Goal: Check status: Check status

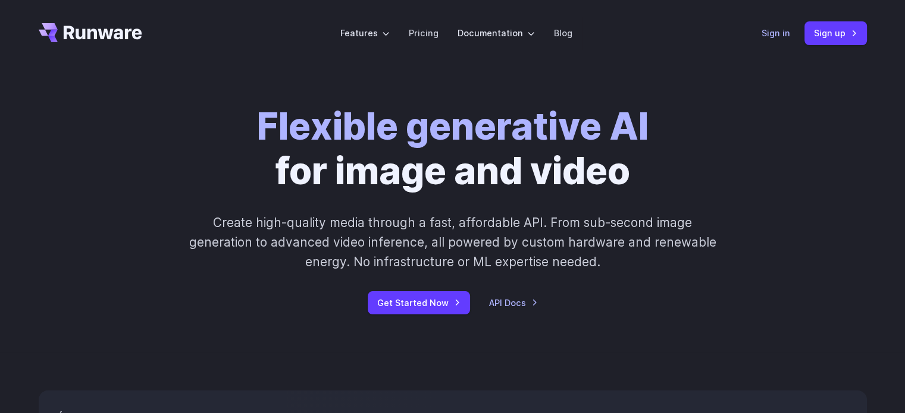
click at [770, 32] on link "Sign in" at bounding box center [776, 33] width 29 height 14
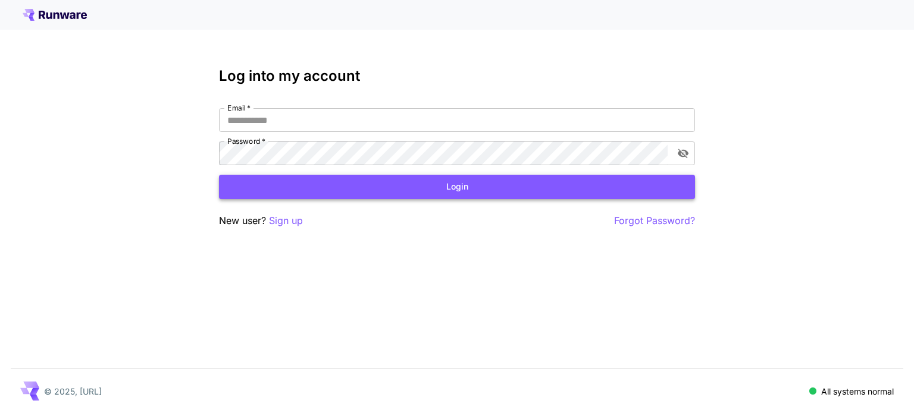
type input "**********"
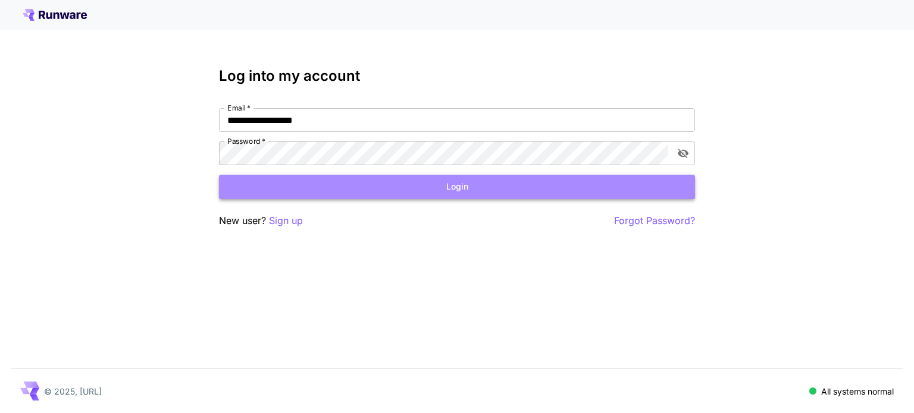
click at [391, 186] on button "Login" at bounding box center [457, 187] width 476 height 24
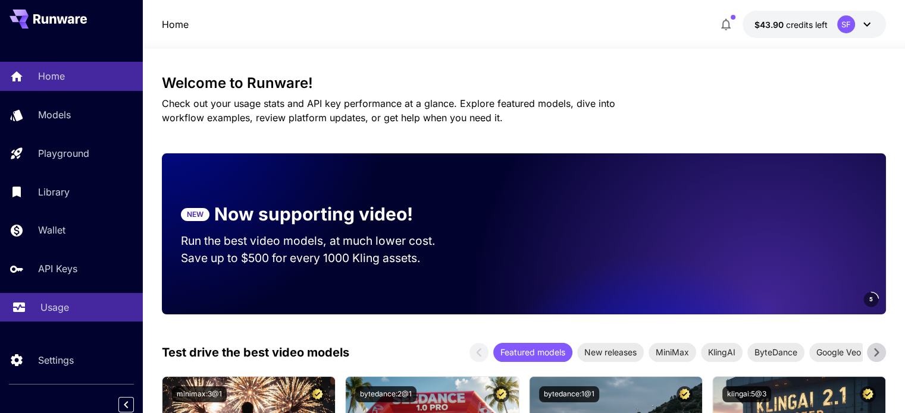
click at [59, 306] on p "Usage" at bounding box center [54, 307] width 29 height 14
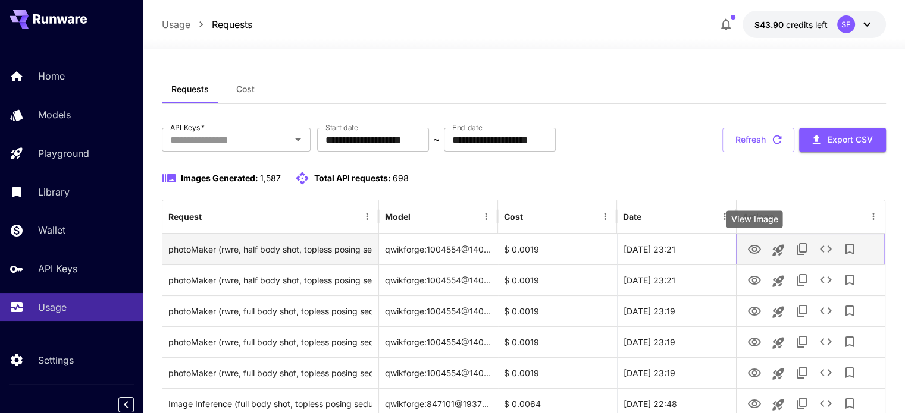
click at [757, 246] on icon "View Image" at bounding box center [754, 249] width 13 height 9
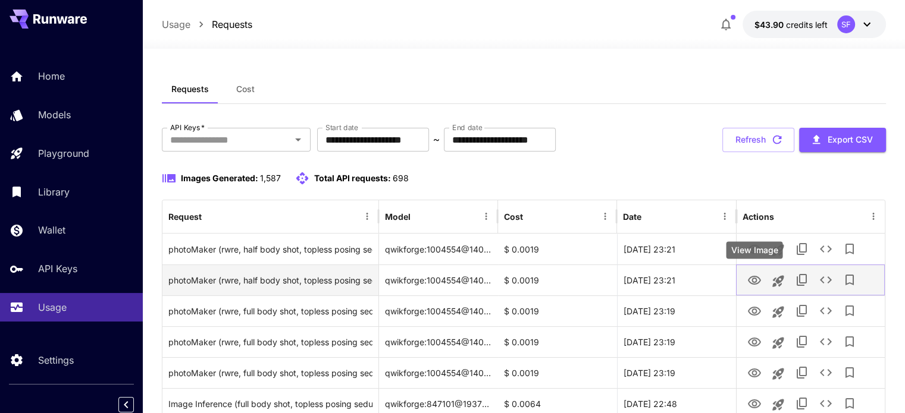
click at [742, 279] on button "View Image" at bounding box center [754, 280] width 24 height 24
click at [759, 278] on icon "View Image" at bounding box center [754, 280] width 13 height 9
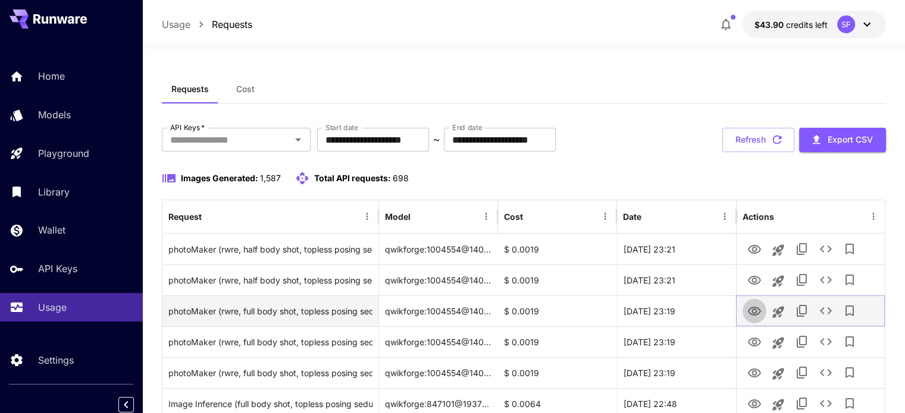
click at [756, 305] on icon "View Image" at bounding box center [754, 312] width 14 height 14
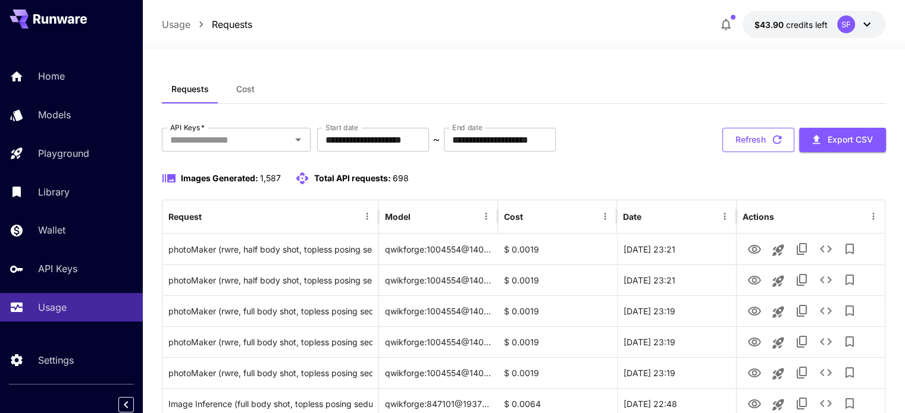
click at [758, 148] on button "Refresh" at bounding box center [758, 140] width 72 height 24
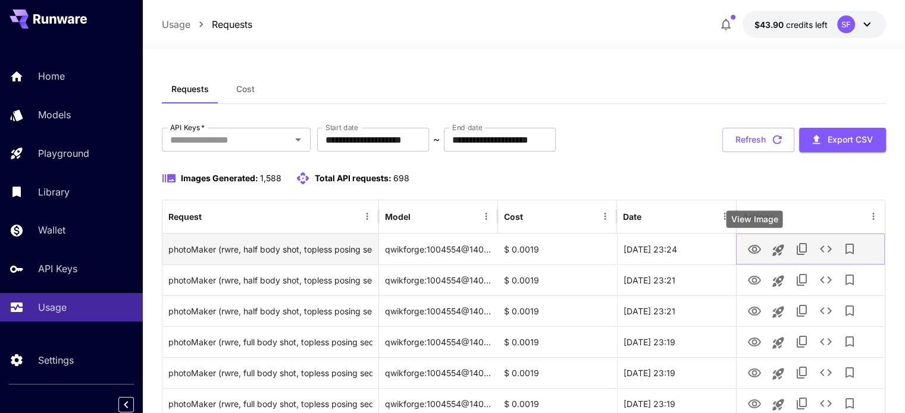
click at [748, 250] on icon "View Image" at bounding box center [754, 250] width 14 height 14
